Goal: Navigation & Orientation: Find specific page/section

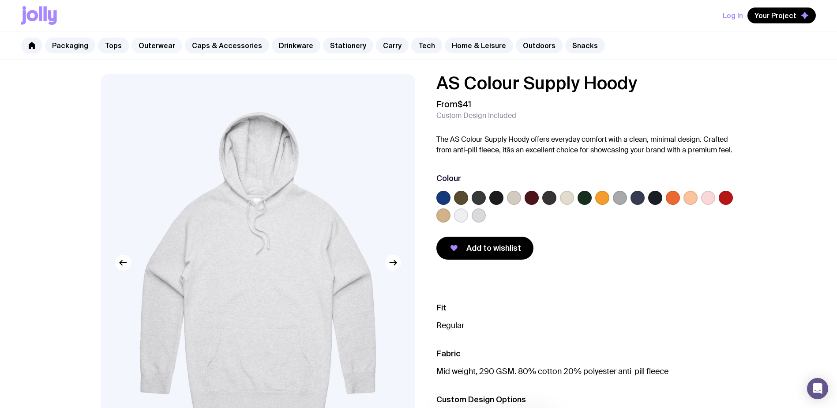
click at [148, 43] on link "Outerwear" at bounding box center [156, 45] width 51 height 16
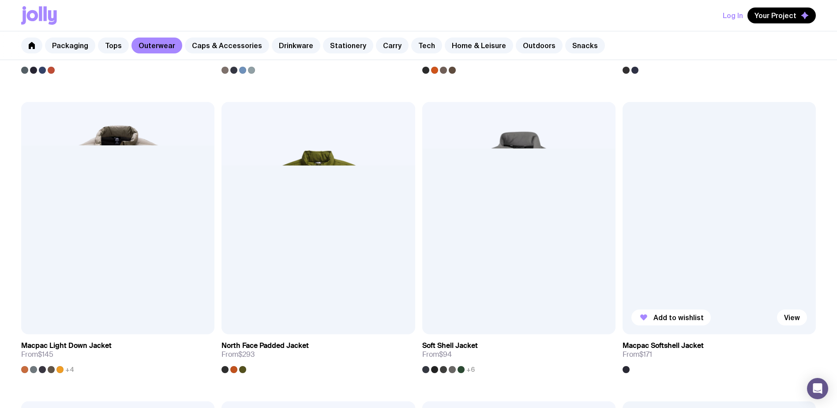
scroll to position [1020, 0]
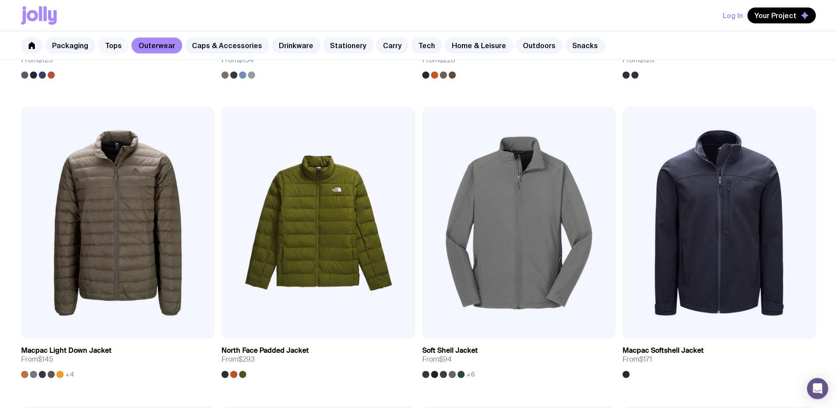
click at [110, 44] on link "Tops" at bounding box center [113, 45] width 31 height 16
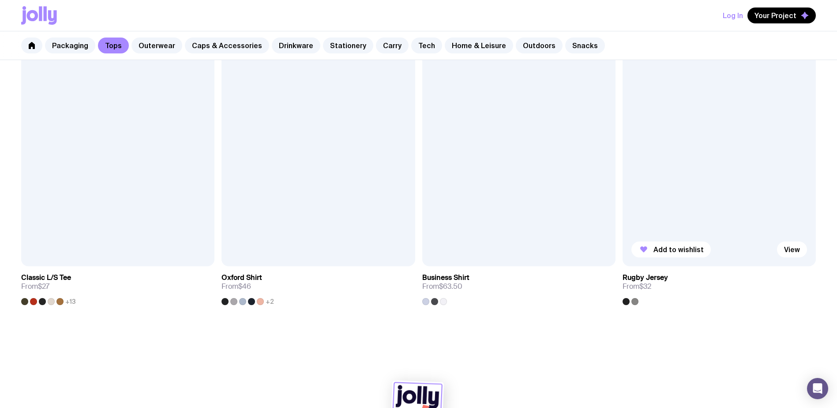
scroll to position [979, 0]
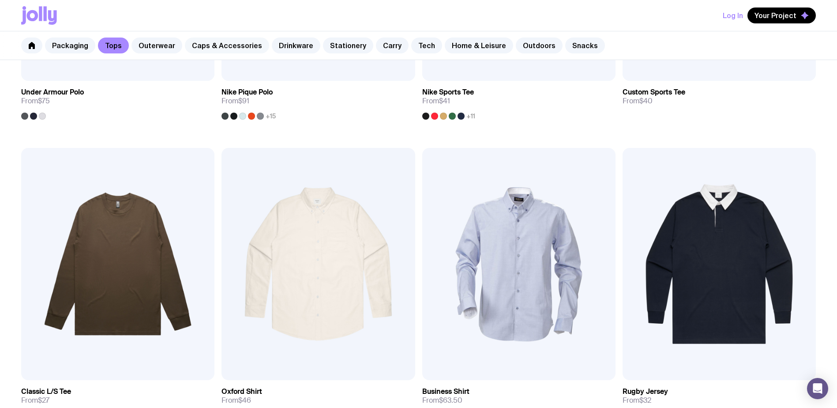
click at [217, 43] on link "Caps & Accessories" at bounding box center [227, 45] width 84 height 16
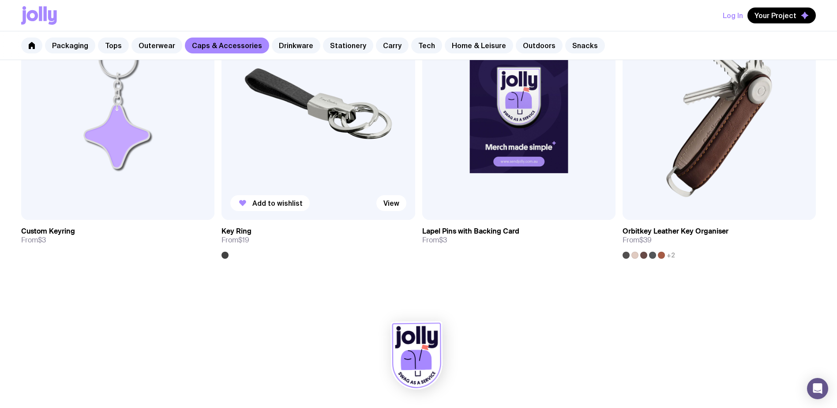
scroll to position [1738, 0]
